Goal: Task Accomplishment & Management: Use online tool/utility

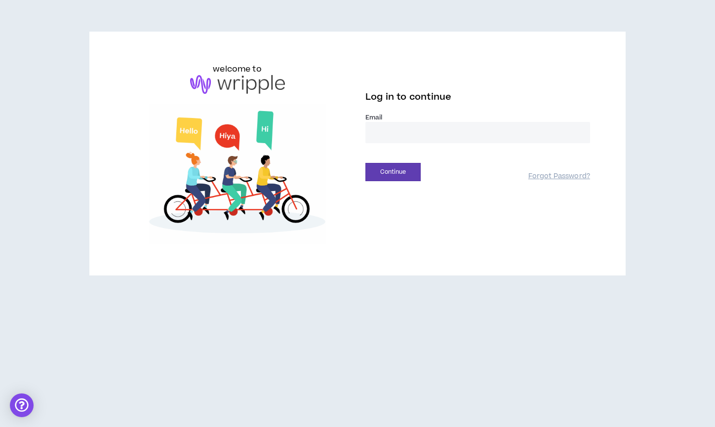
click at [389, 135] on input "email" at bounding box center [477, 132] width 225 height 21
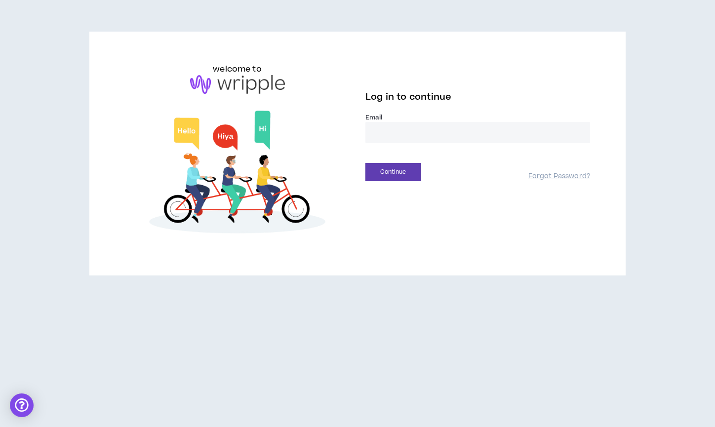
type input "**********"
click at [395, 173] on button "Continue" at bounding box center [392, 172] width 55 height 18
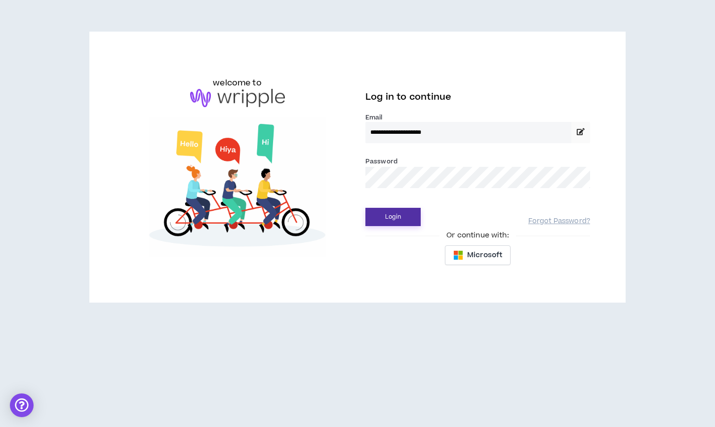
click at [393, 217] on button "Login" at bounding box center [392, 217] width 55 height 18
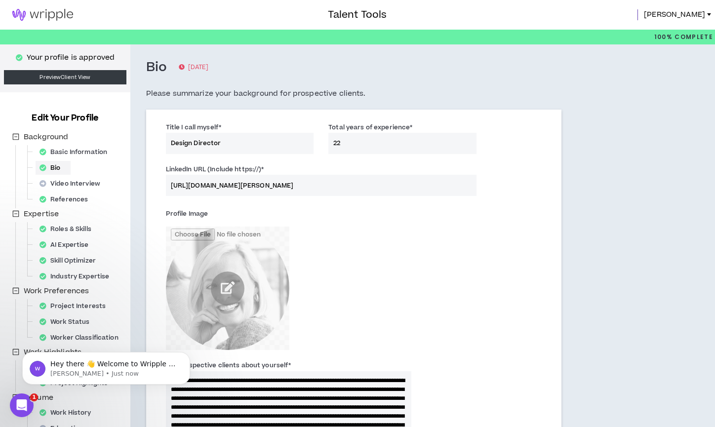
click at [49, 13] on img at bounding box center [42, 15] width 85 height 12
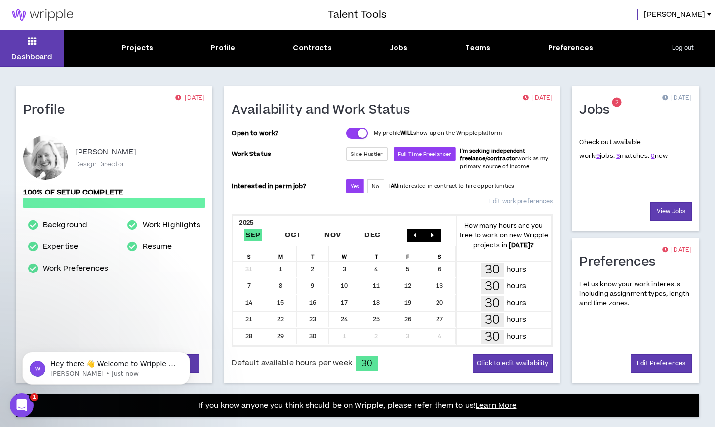
click at [396, 48] on div "Jobs" at bounding box center [398, 48] width 18 height 10
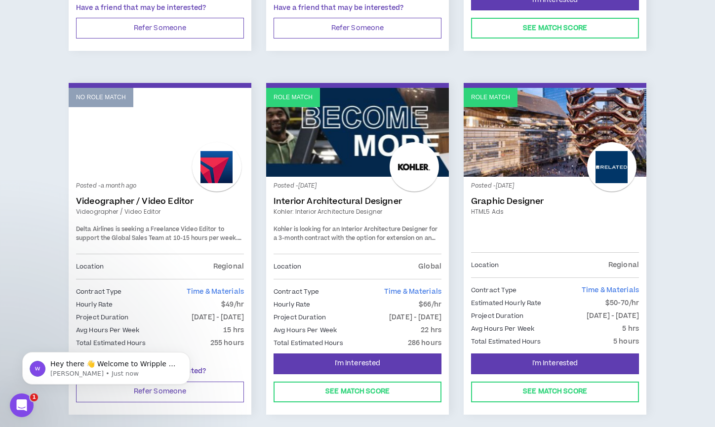
scroll to position [858, 0]
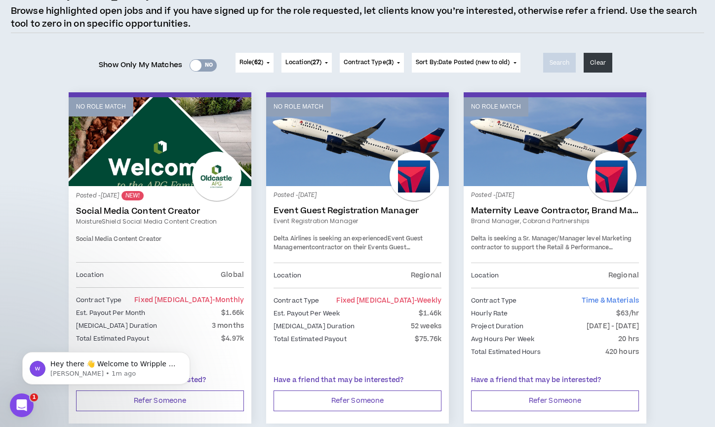
scroll to position [0, 0]
